Goal: Transaction & Acquisition: Purchase product/service

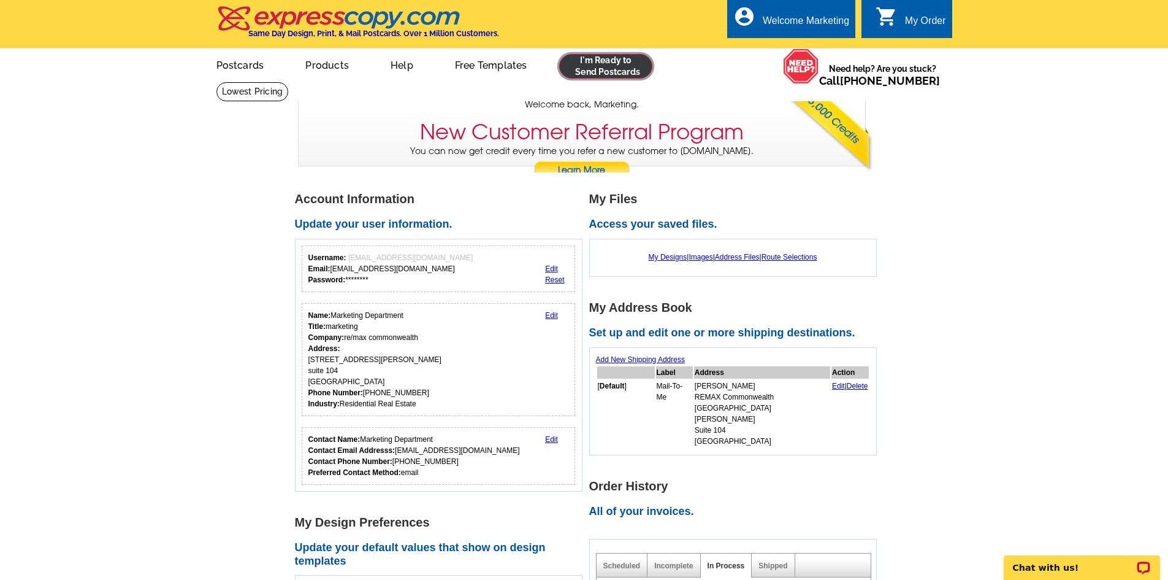
click at [617, 64] on link at bounding box center [606, 66] width 94 height 25
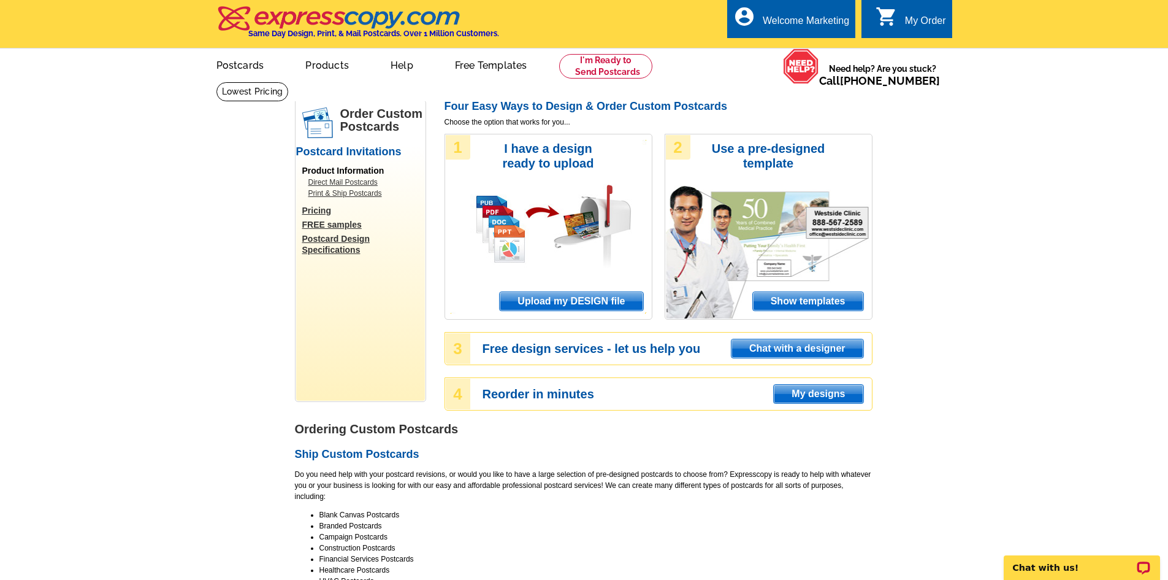
click at [567, 302] on span "Upload my DESIGN file" at bounding box center [571, 301] width 143 height 18
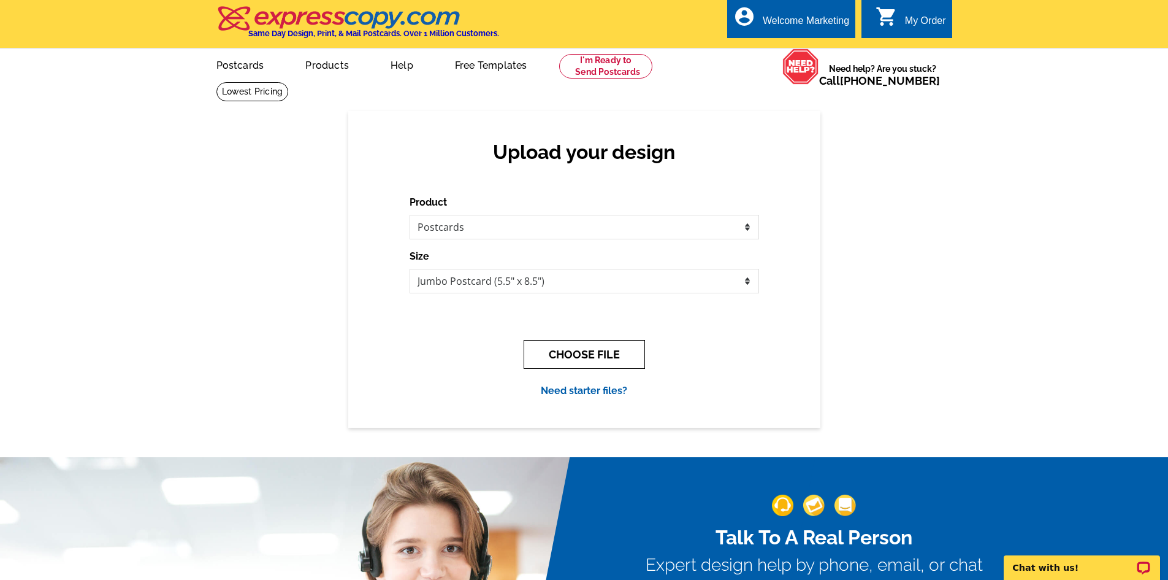
click at [600, 358] on button "CHOOSE FILE" at bounding box center [584, 354] width 121 height 29
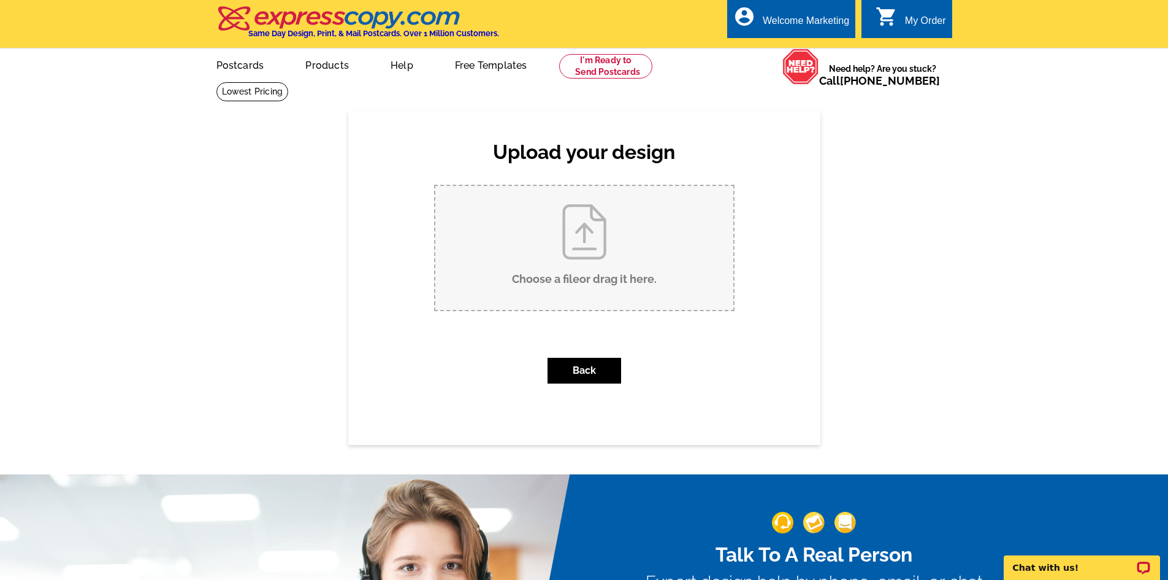
click at [588, 276] on input "Choose a file or drag it here ." at bounding box center [584, 248] width 298 height 124
type input "C:\fakepath\I Have Buyers_Bev Bailey English Oaks(1).pdf"
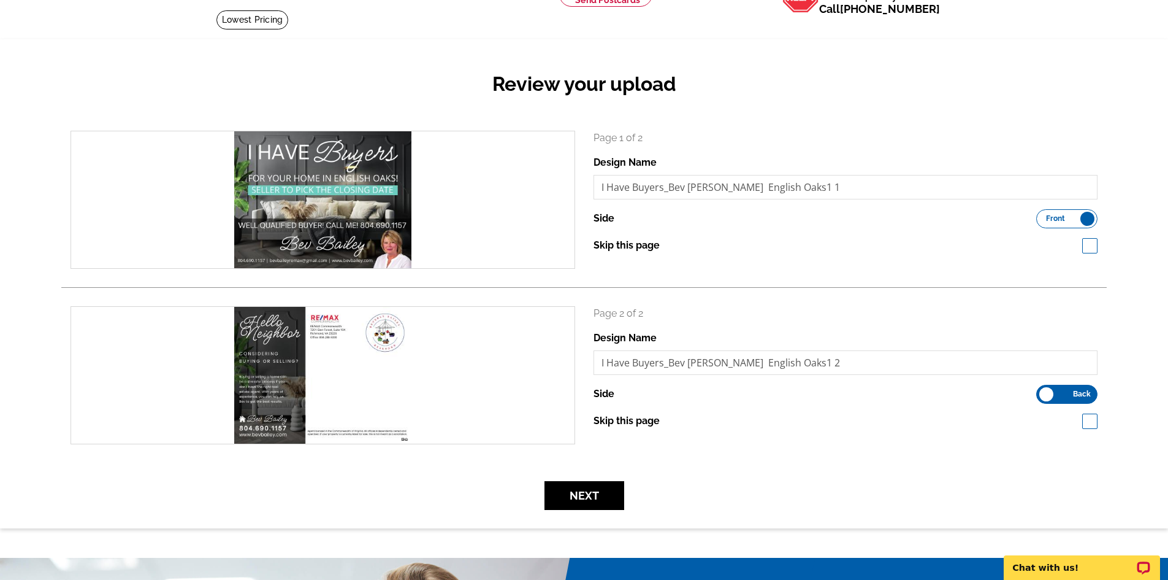
scroll to position [307, 0]
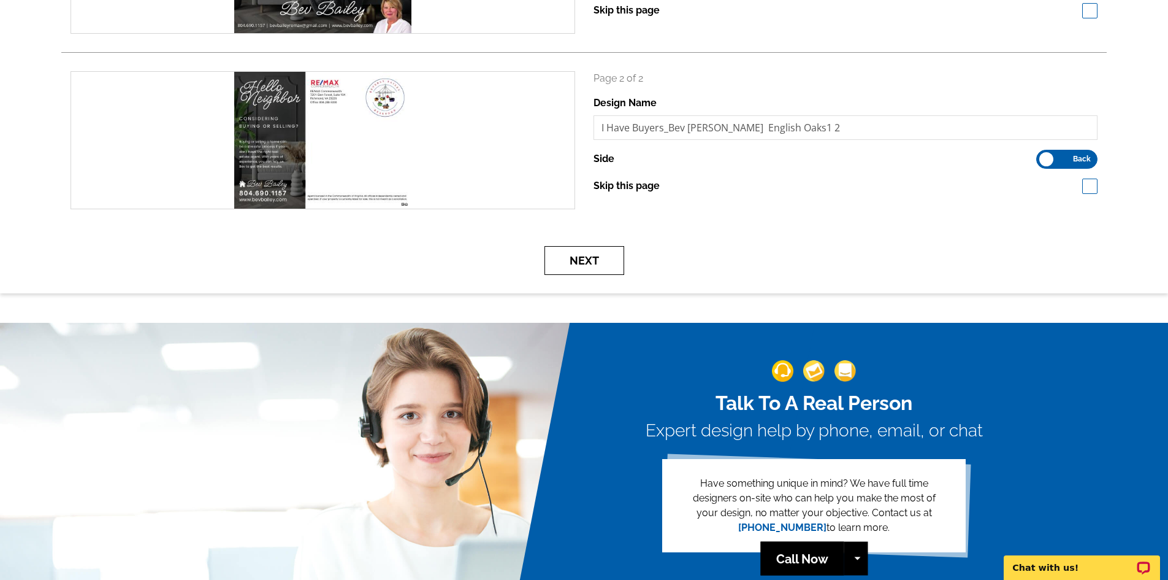
click at [588, 263] on button "Next" at bounding box center [585, 260] width 80 height 29
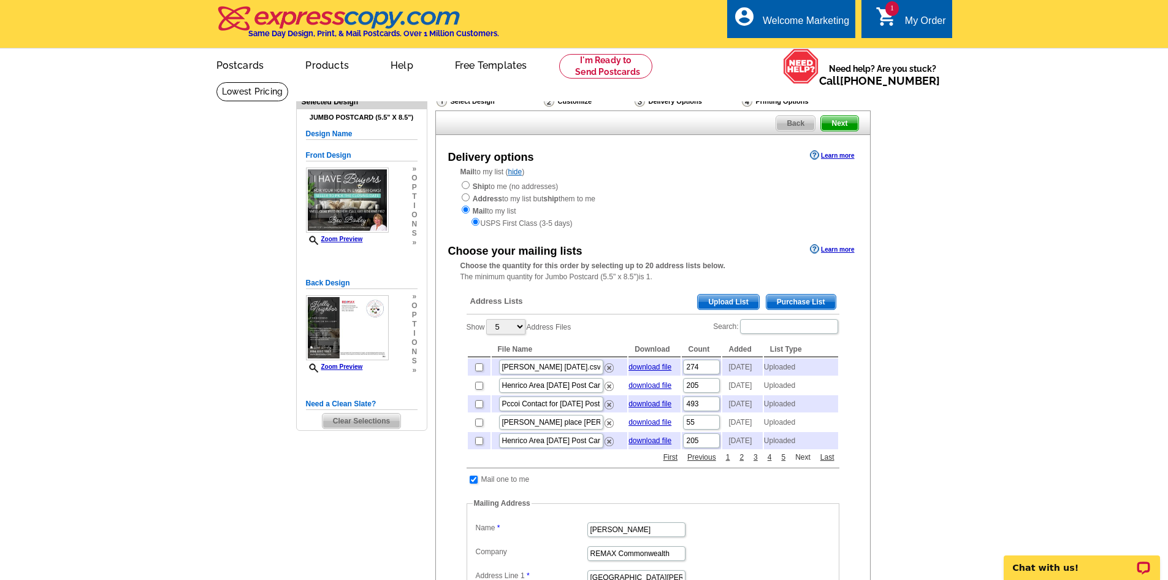
click at [807, 462] on link "Next" at bounding box center [802, 456] width 21 height 11
click at [801, 462] on link "Next" at bounding box center [802, 456] width 21 height 11
click at [699, 462] on link "Previous" at bounding box center [701, 456] width 35 height 11
click at [478, 426] on input "checkbox" at bounding box center [479, 422] width 8 height 8
checkbox input "true"
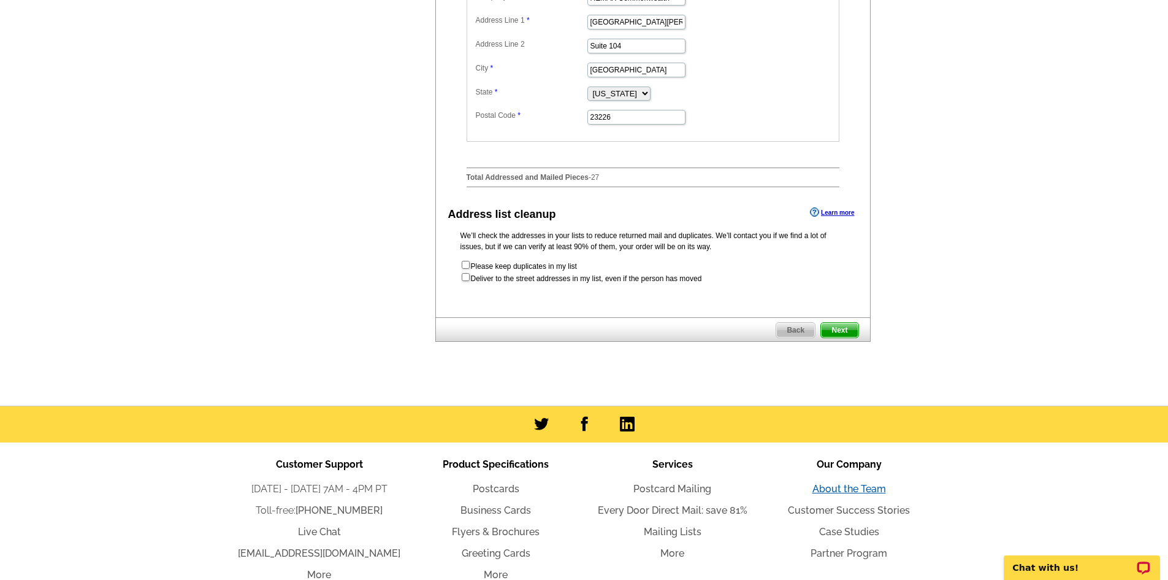
scroll to position [546, 0]
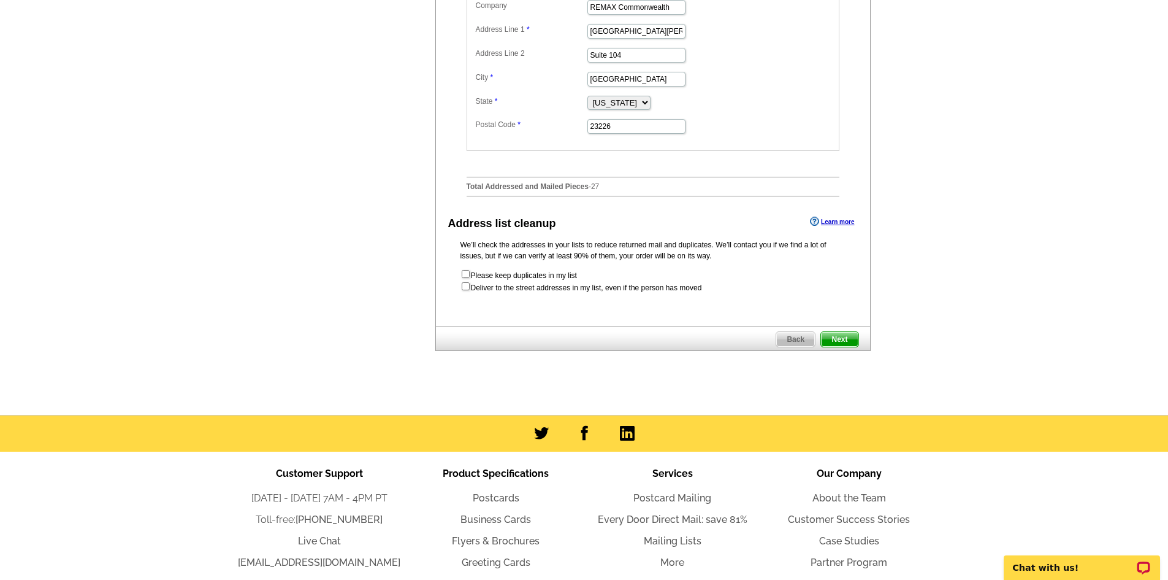
click at [842, 347] on span "Next" at bounding box center [839, 339] width 37 height 15
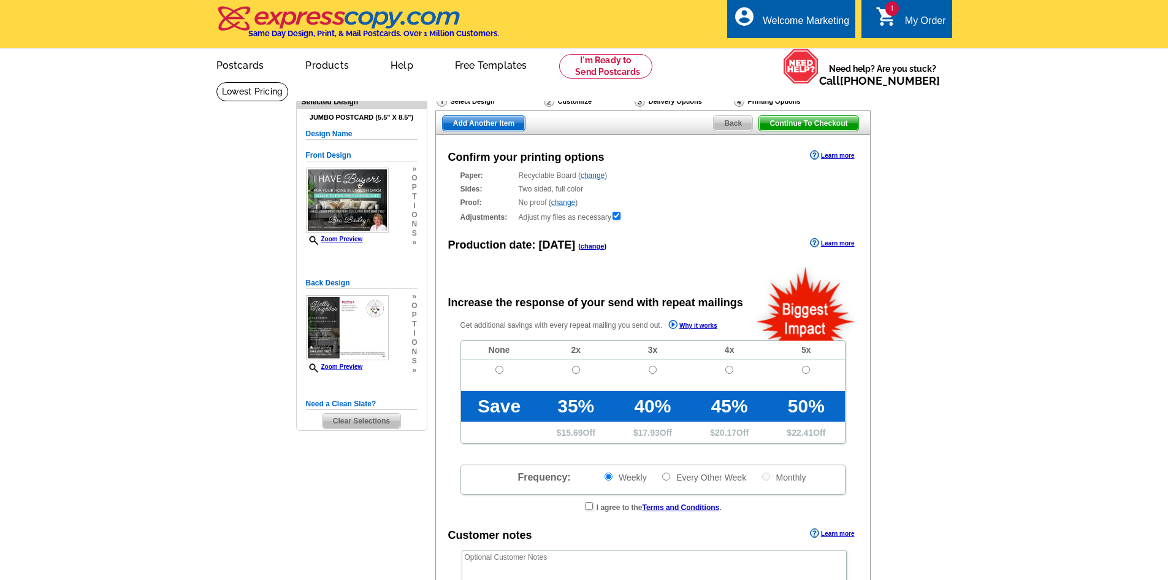
radio input "false"
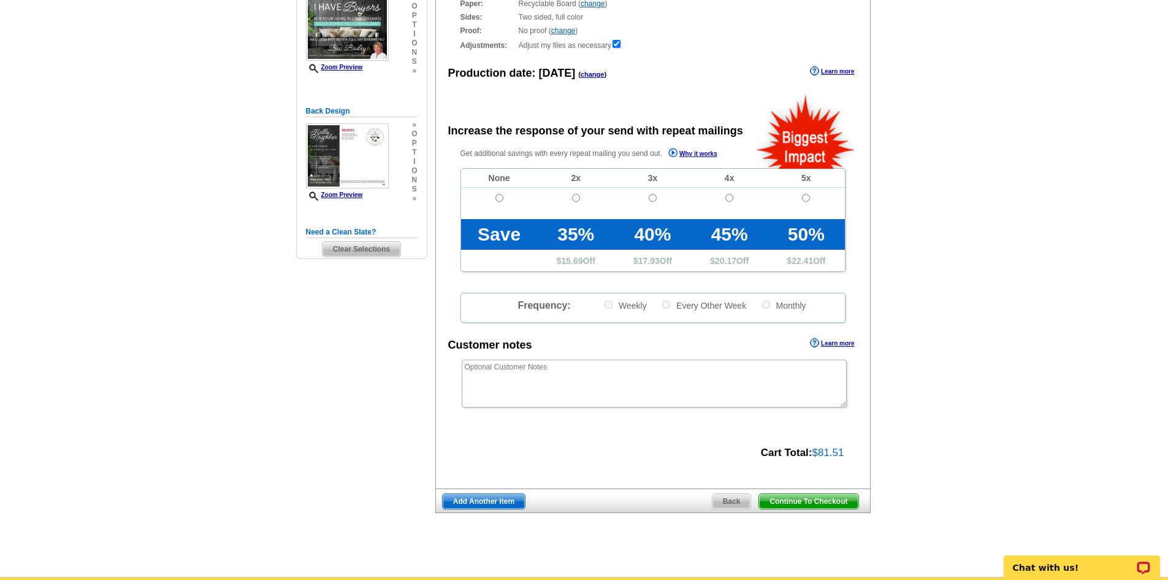
scroll to position [184, 0]
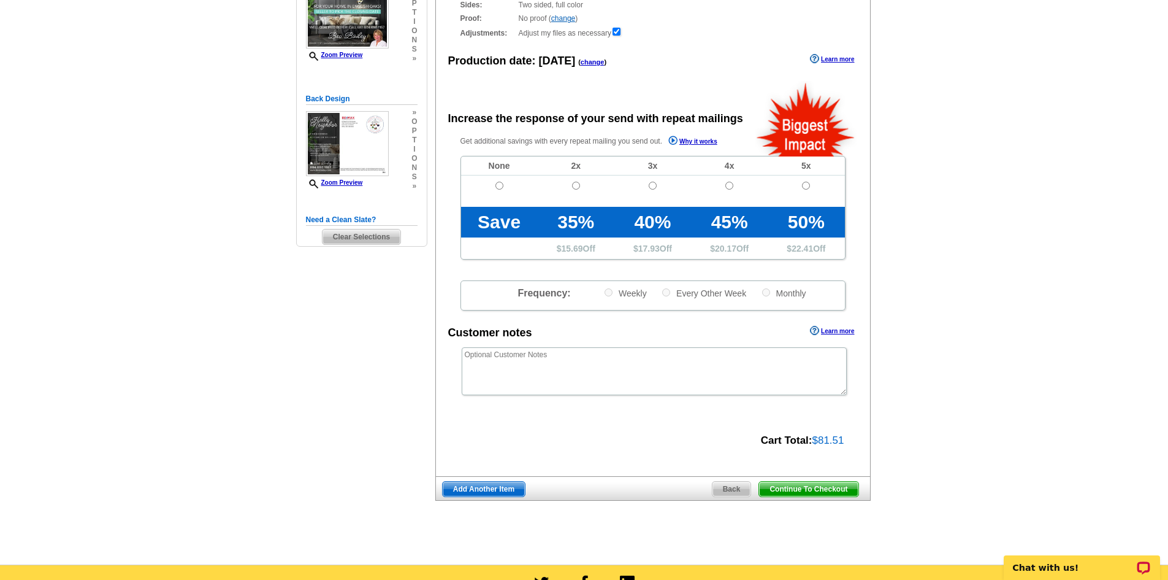
click at [501, 495] on span "Add Another Item" at bounding box center [484, 488] width 82 height 15
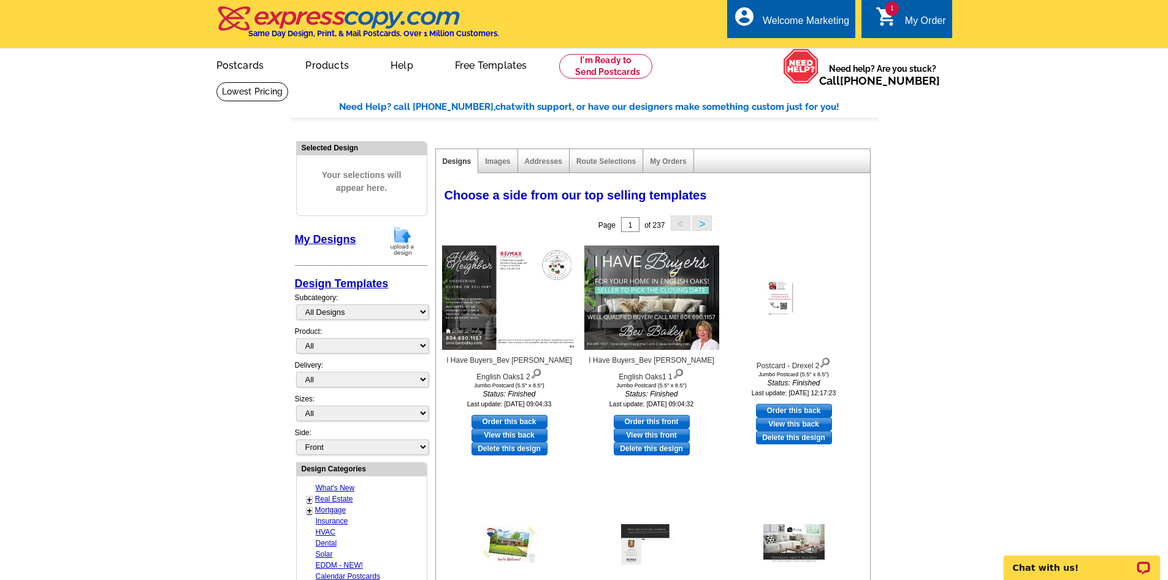
click at [406, 241] on img at bounding box center [402, 240] width 32 height 31
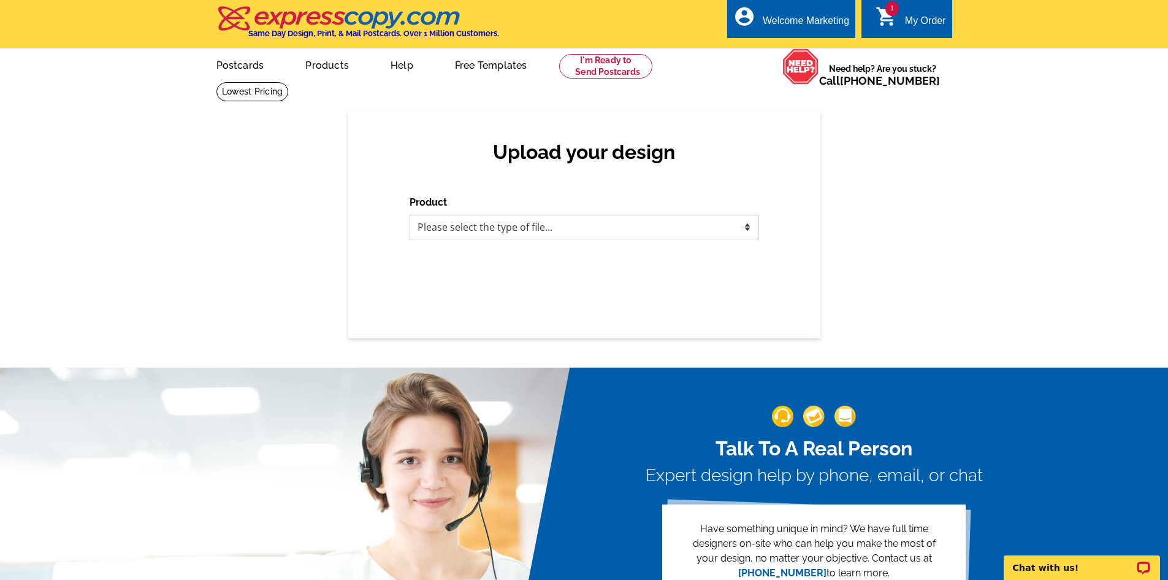
click at [599, 228] on select "Please select the type of file... Postcards Business Cards Letters and flyers G…" at bounding box center [585, 227] width 350 height 25
select select "1"
click at [410, 215] on select "Please select the type of file... Postcards Business Cards Letters and flyers G…" at bounding box center [585, 227] width 350 height 25
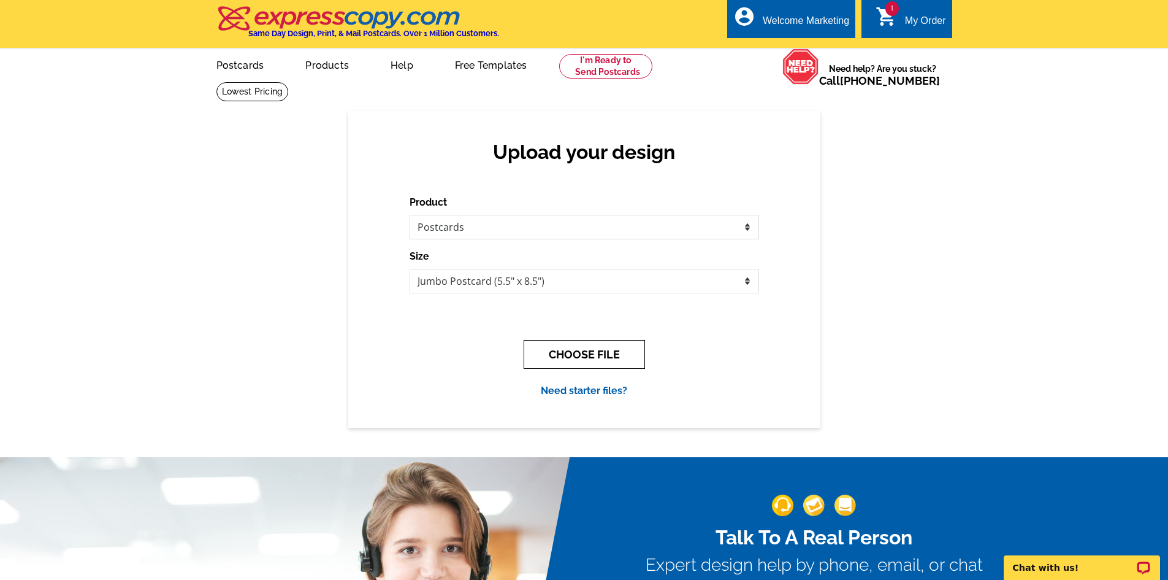
click at [594, 359] on button "CHOOSE FILE" at bounding box center [584, 354] width 121 height 29
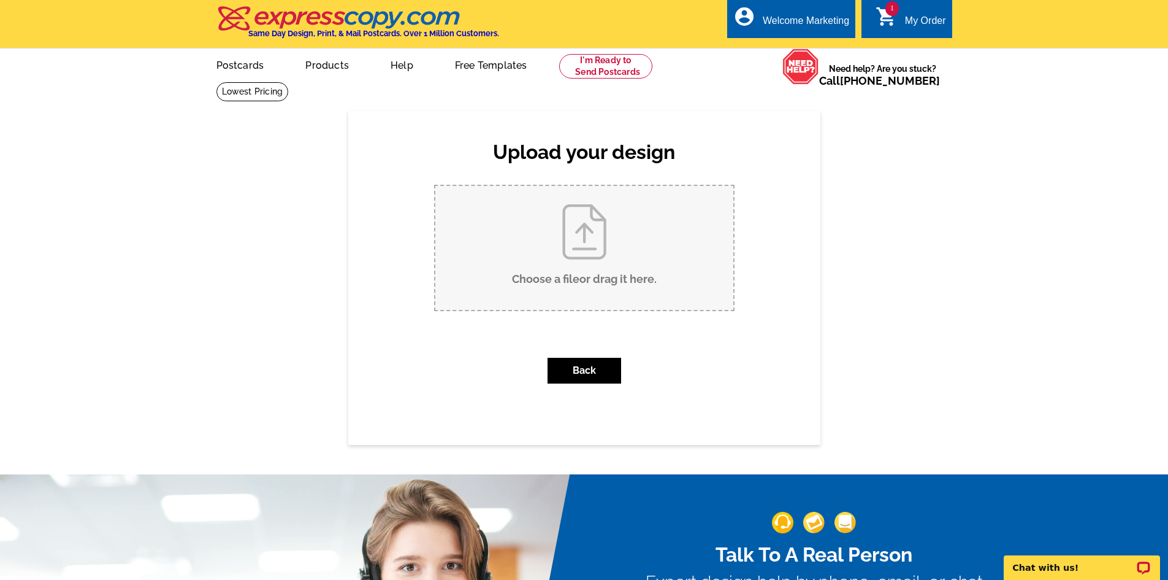
click at [588, 261] on input "Choose a file or drag it here ." at bounding box center [584, 248] width 298 height 124
type input "C:\fakepath\I Have Buyers_Bev Bailey Sussex Square.(2).pdf"
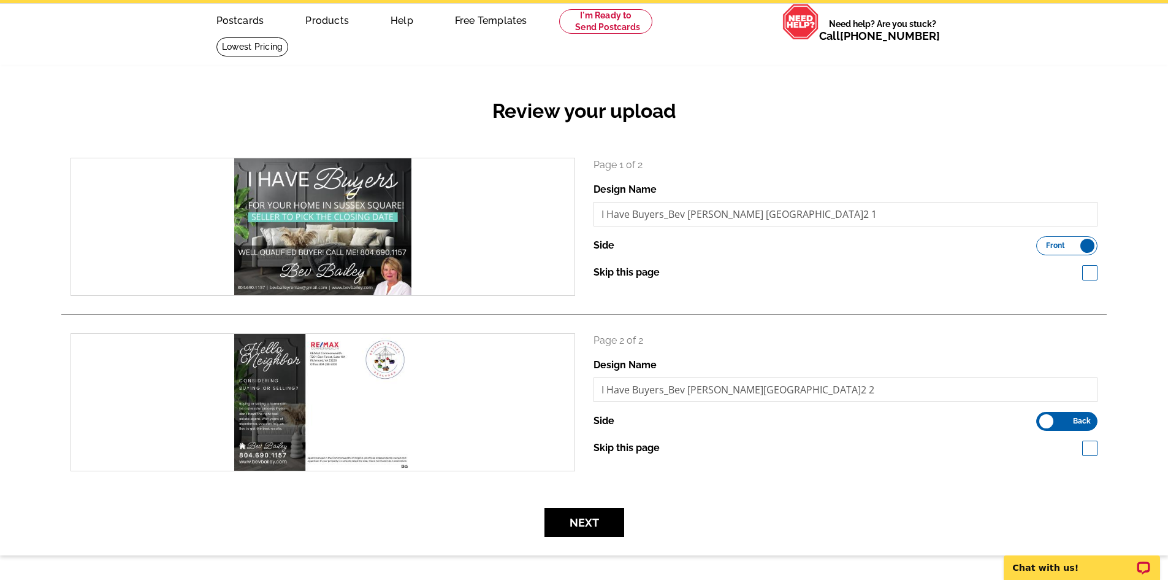
scroll to position [184, 0]
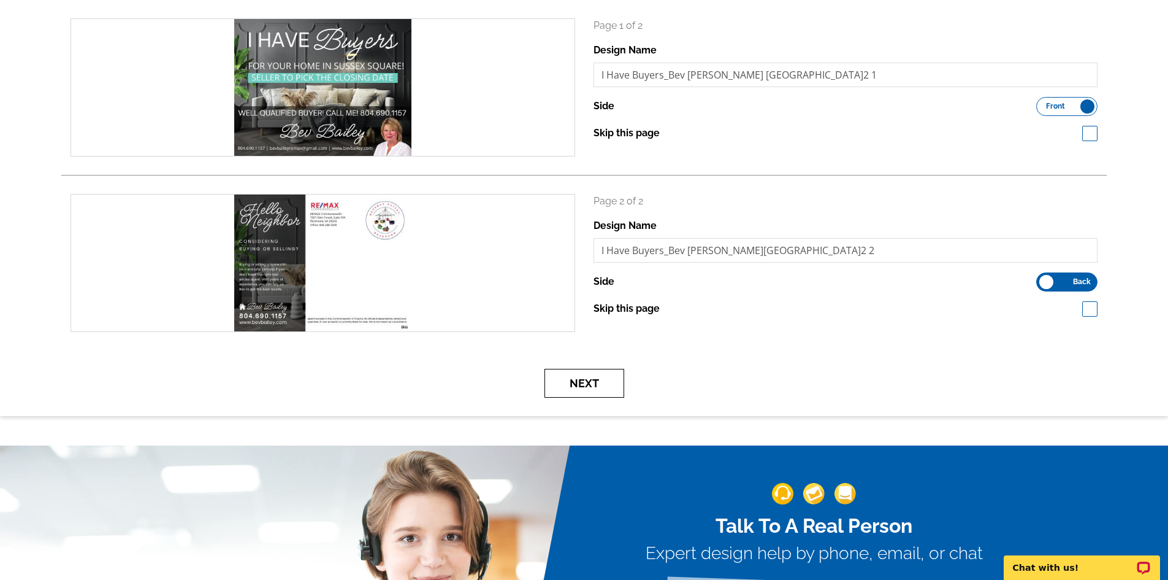
click at [608, 390] on button "Next" at bounding box center [585, 383] width 80 height 29
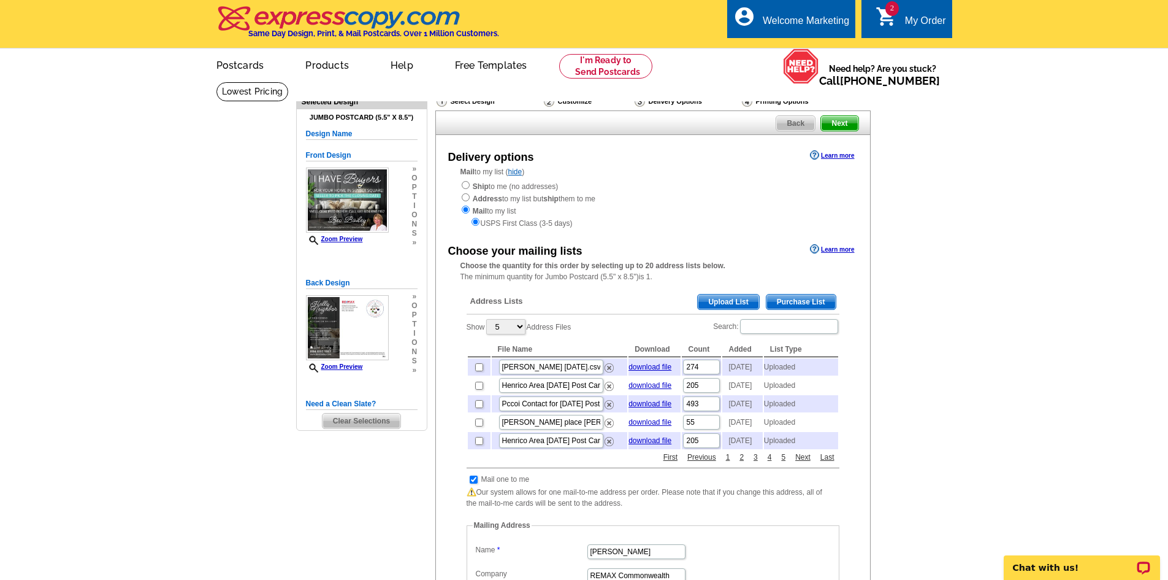
click at [723, 302] on span "Upload List" at bounding box center [728, 301] width 61 height 15
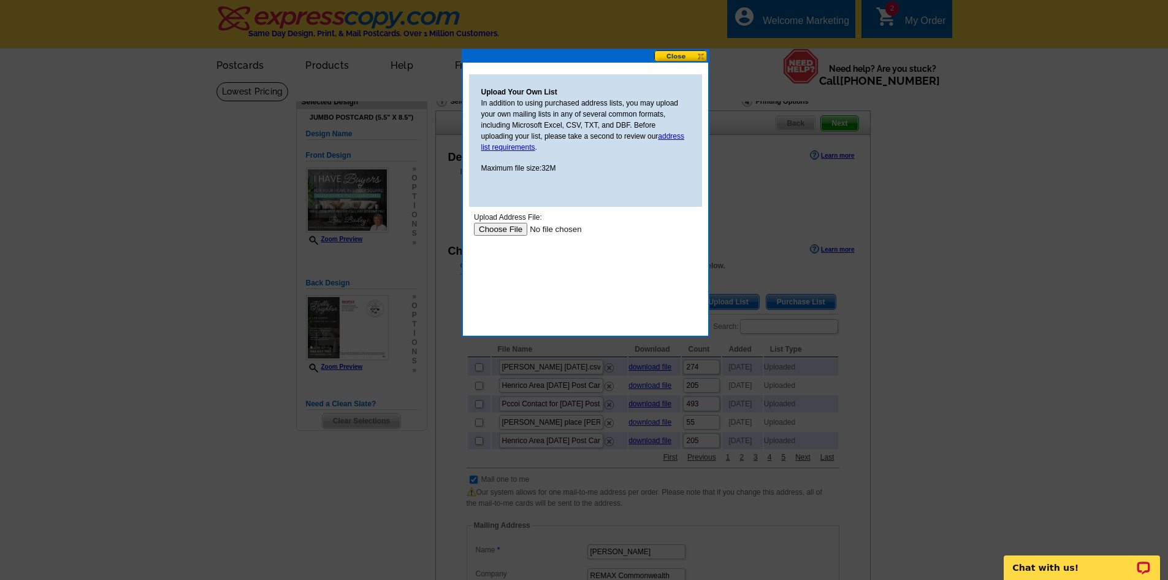
click at [513, 230] on input "file" at bounding box center [550, 229] width 155 height 13
type input "C:\fakepath\Sussex Square Labels .rtf"
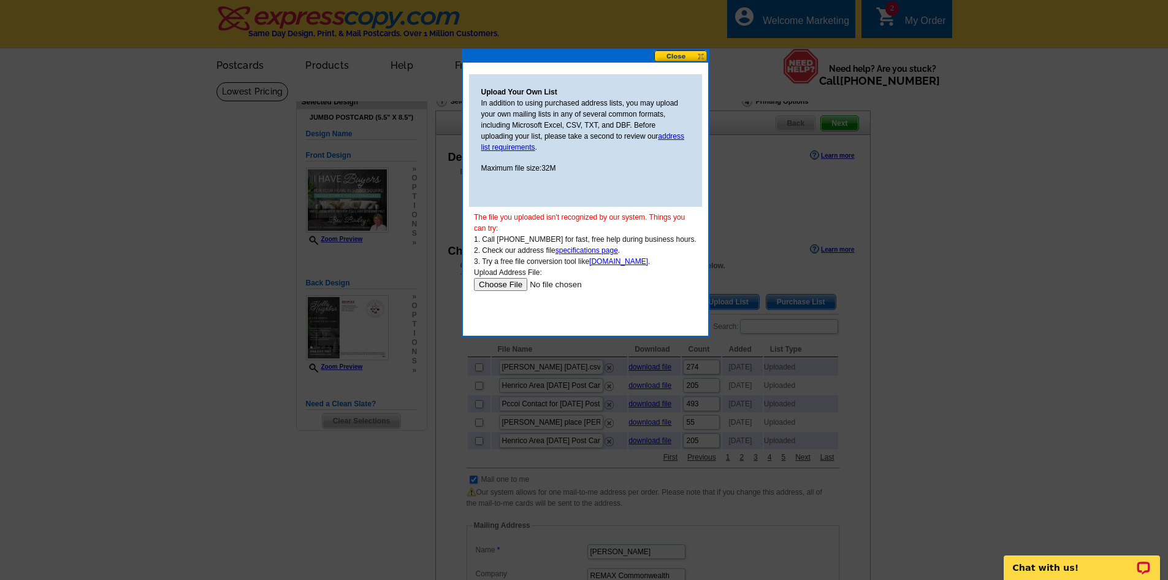
click at [679, 56] on button at bounding box center [681, 56] width 54 height 12
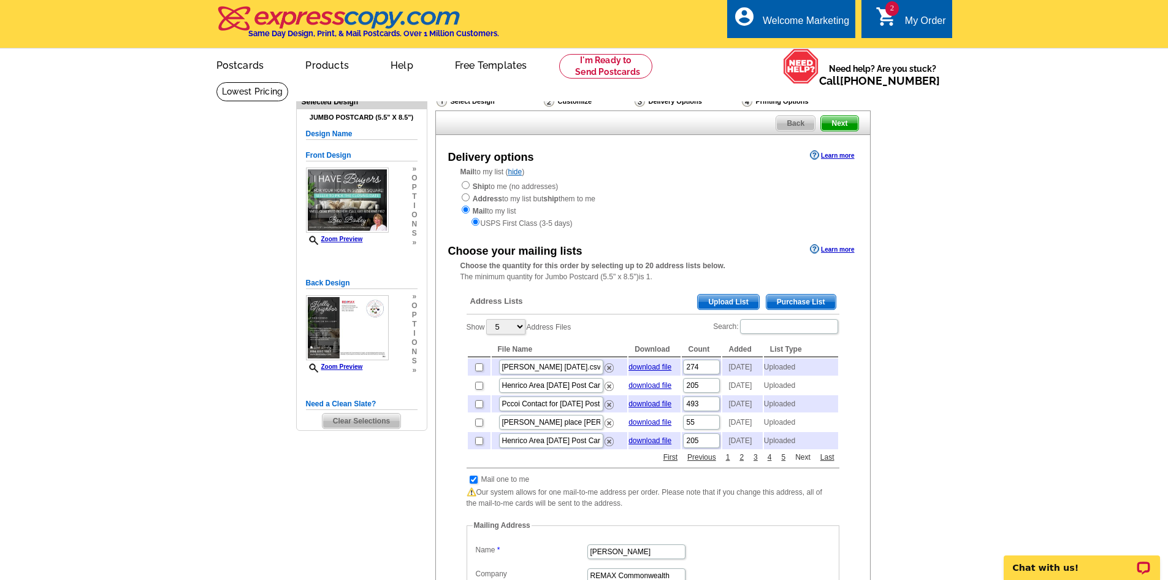
click at [808, 462] on link "Next" at bounding box center [802, 456] width 21 height 11
click at [651, 426] on link "download file" at bounding box center [650, 422] width 43 height 9
